Goal: Task Accomplishment & Management: Use online tool/utility

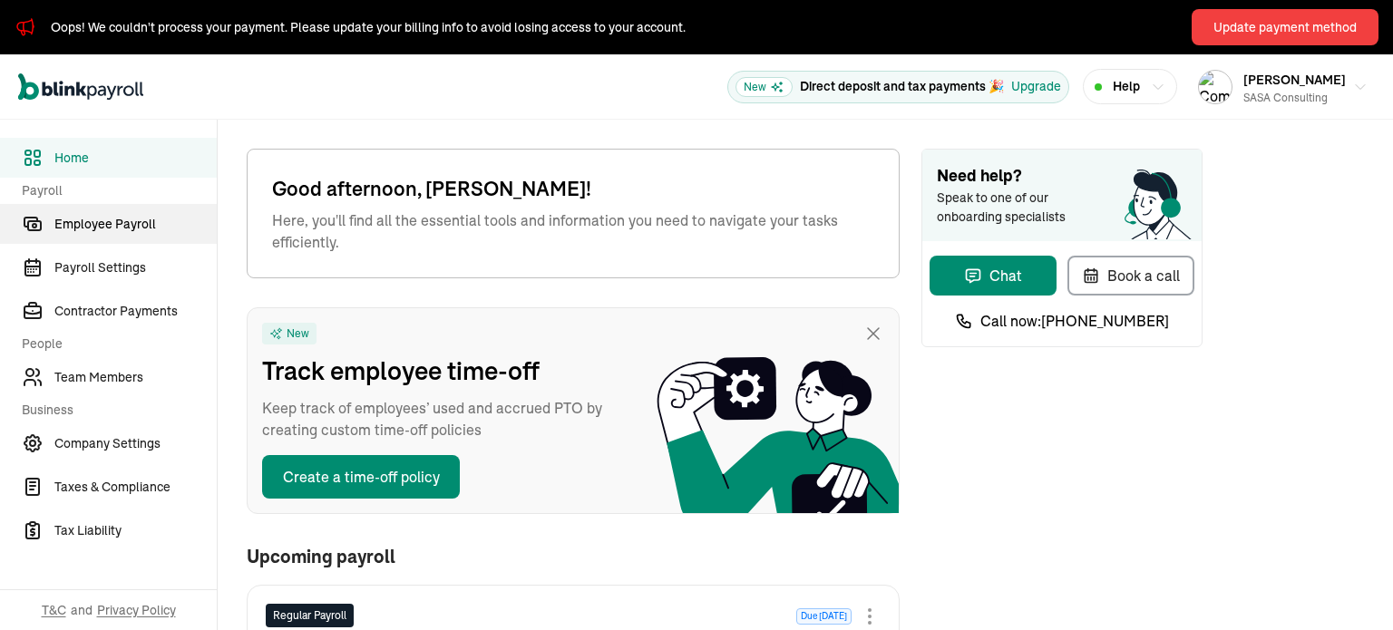
click at [131, 220] on span "Employee Payroll" at bounding box center [135, 224] width 162 height 19
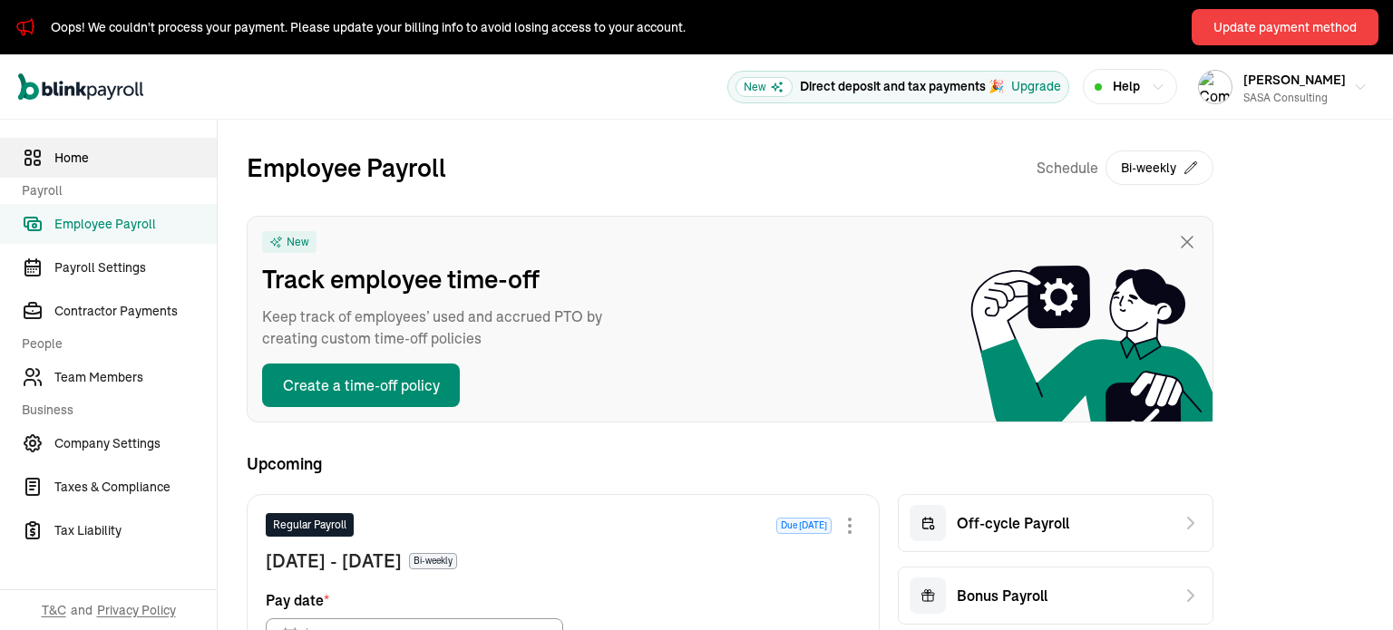
click at [99, 151] on span "Home" at bounding box center [135, 158] width 162 height 19
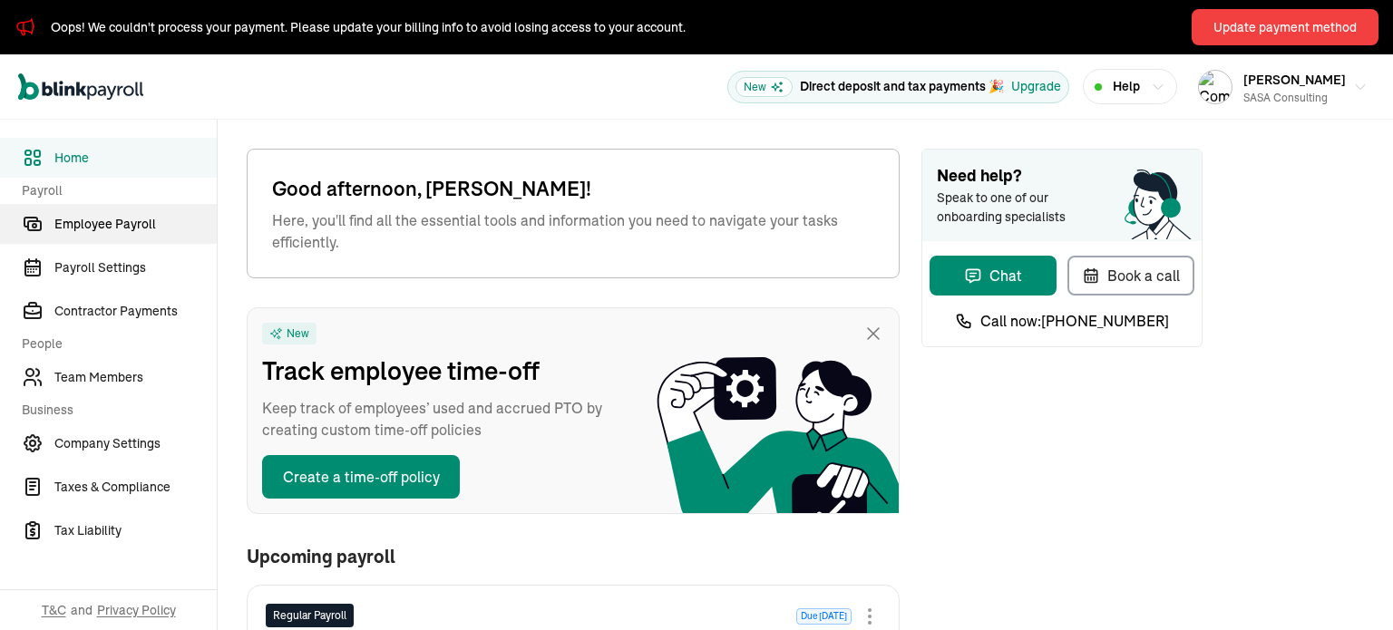
click at [131, 220] on span "Employee Payroll" at bounding box center [135, 224] width 162 height 19
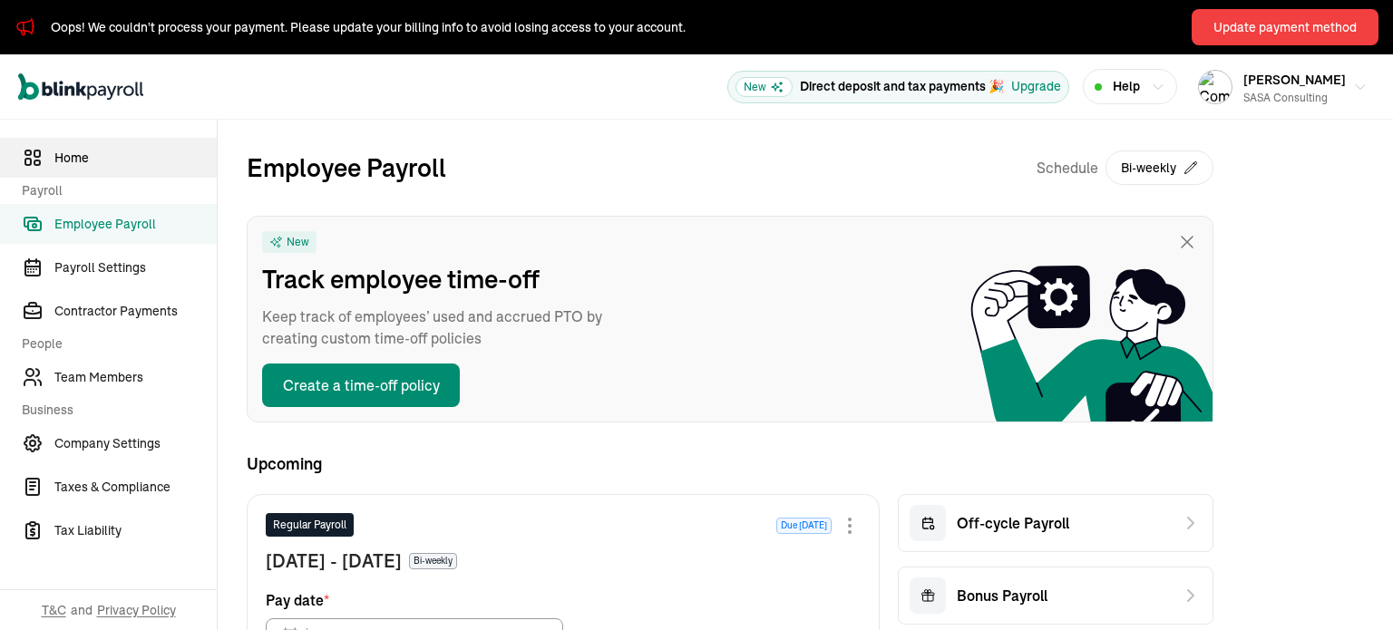
click at [99, 151] on span "Home" at bounding box center [135, 158] width 162 height 19
